Goal: Information Seeking & Learning: Understand process/instructions

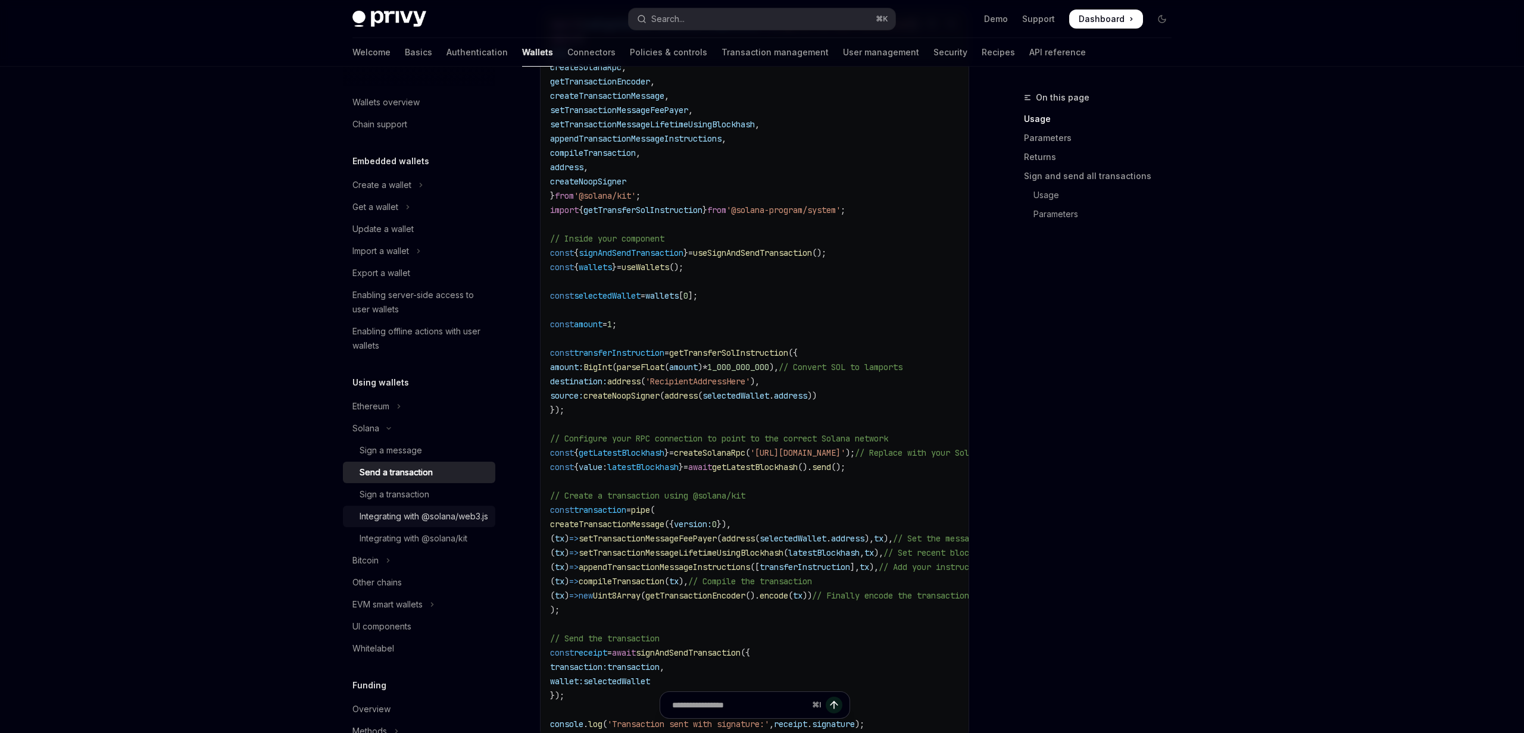
click at [437, 524] on div "Integrating with @solana/web3.js" at bounding box center [423, 516] width 129 height 14
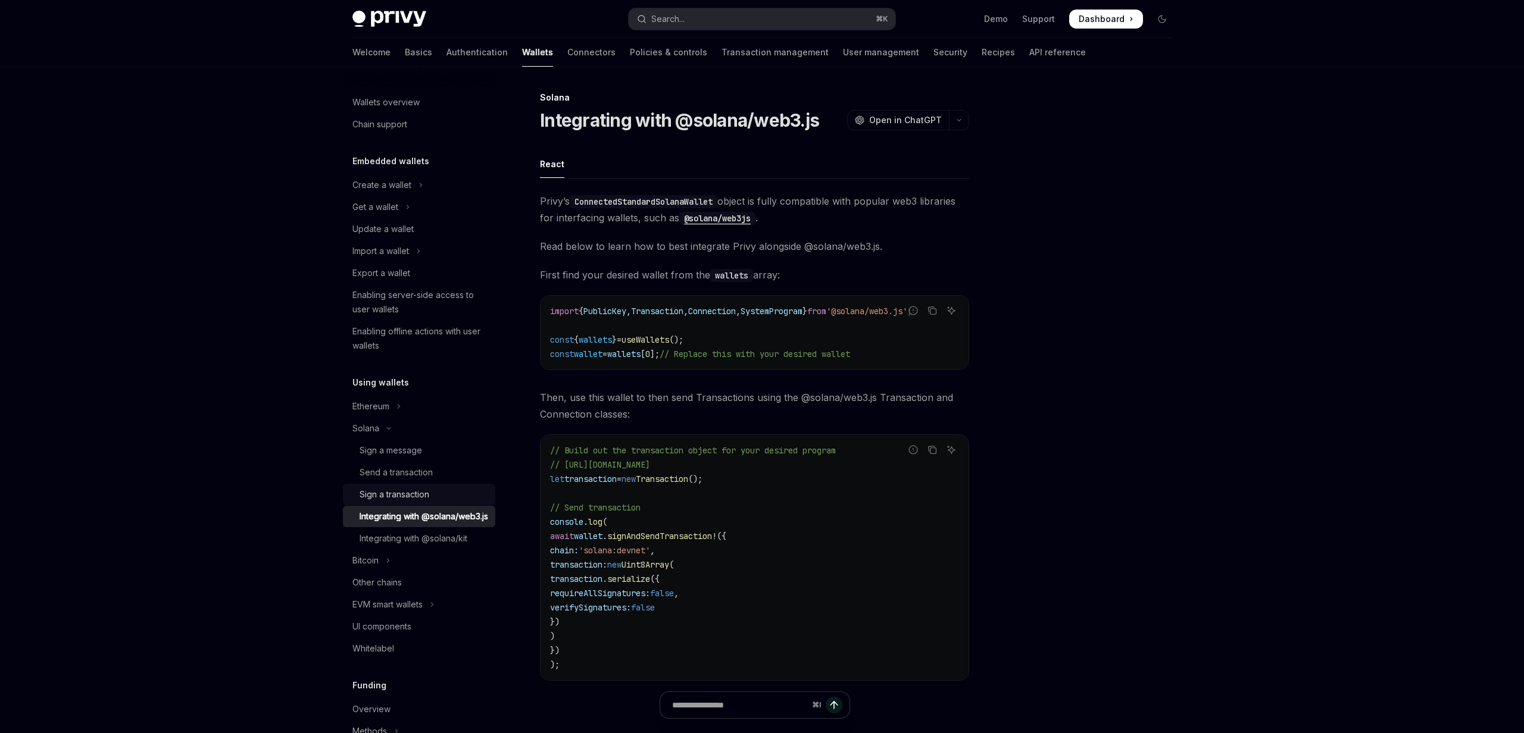
click at [430, 495] on div "Sign a transaction" at bounding box center [423, 494] width 129 height 14
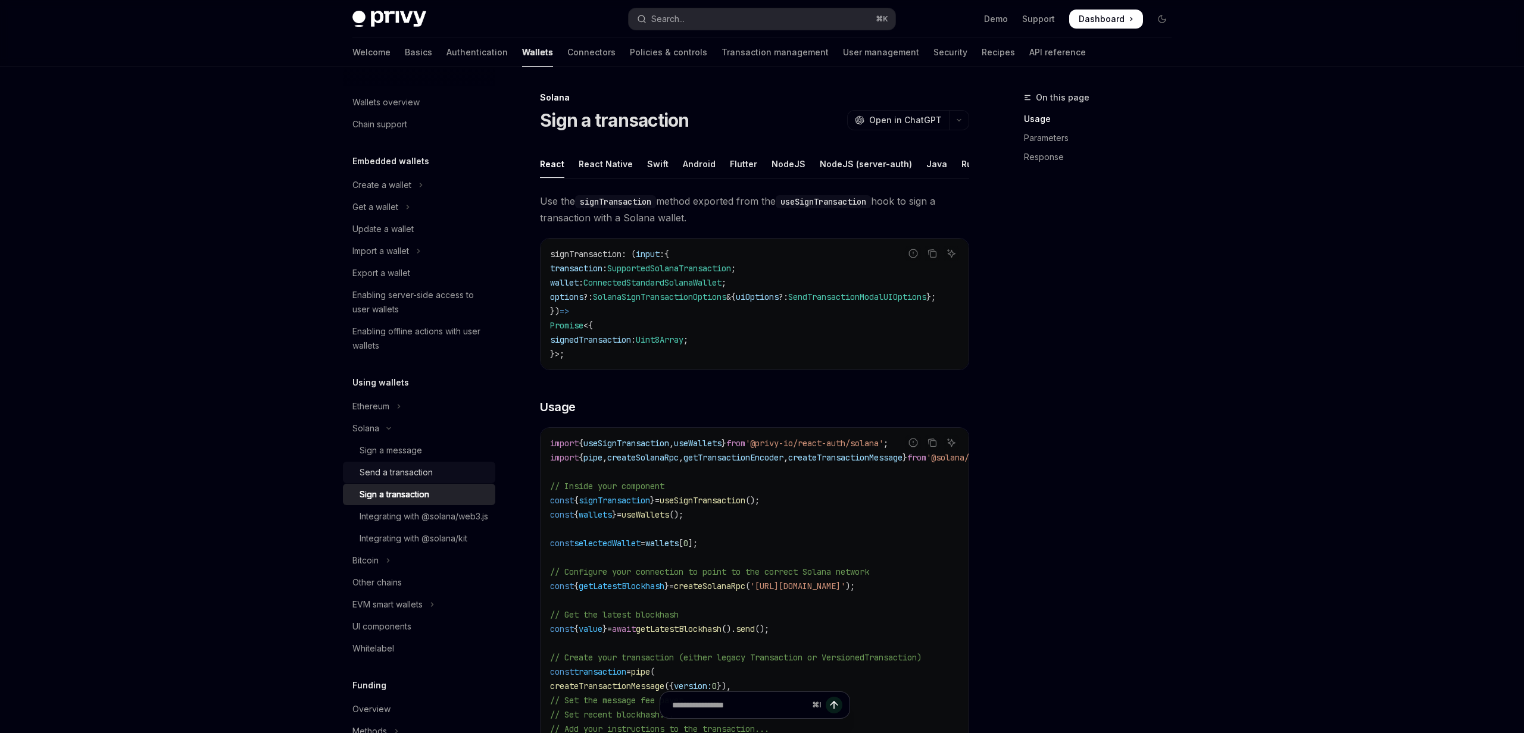
click at [425, 474] on div "Send a transaction" at bounding box center [395, 472] width 73 height 14
click at [418, 472] on div "Send a transaction" at bounding box center [395, 472] width 73 height 14
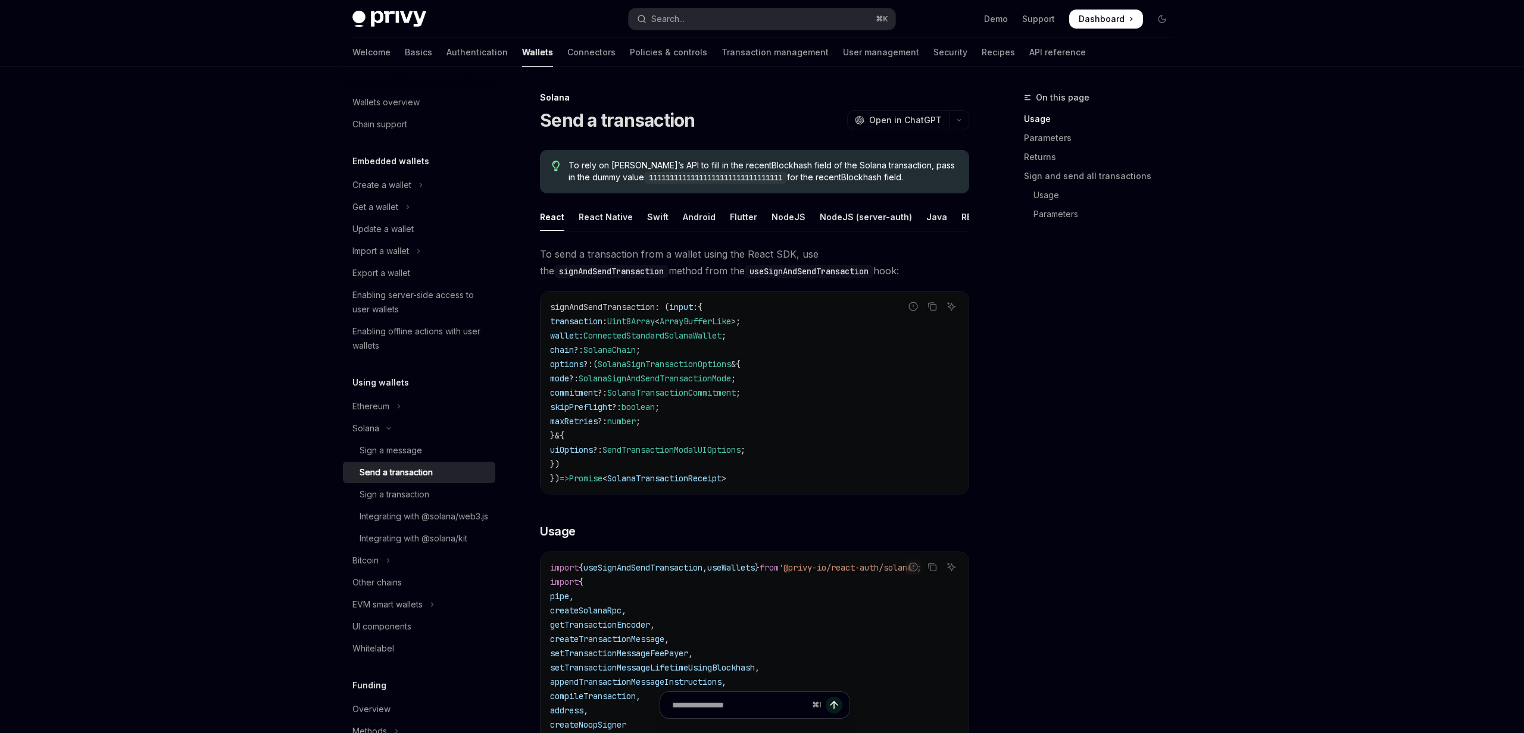
type textarea "*"
